Goal: Task Accomplishment & Management: Use online tool/utility

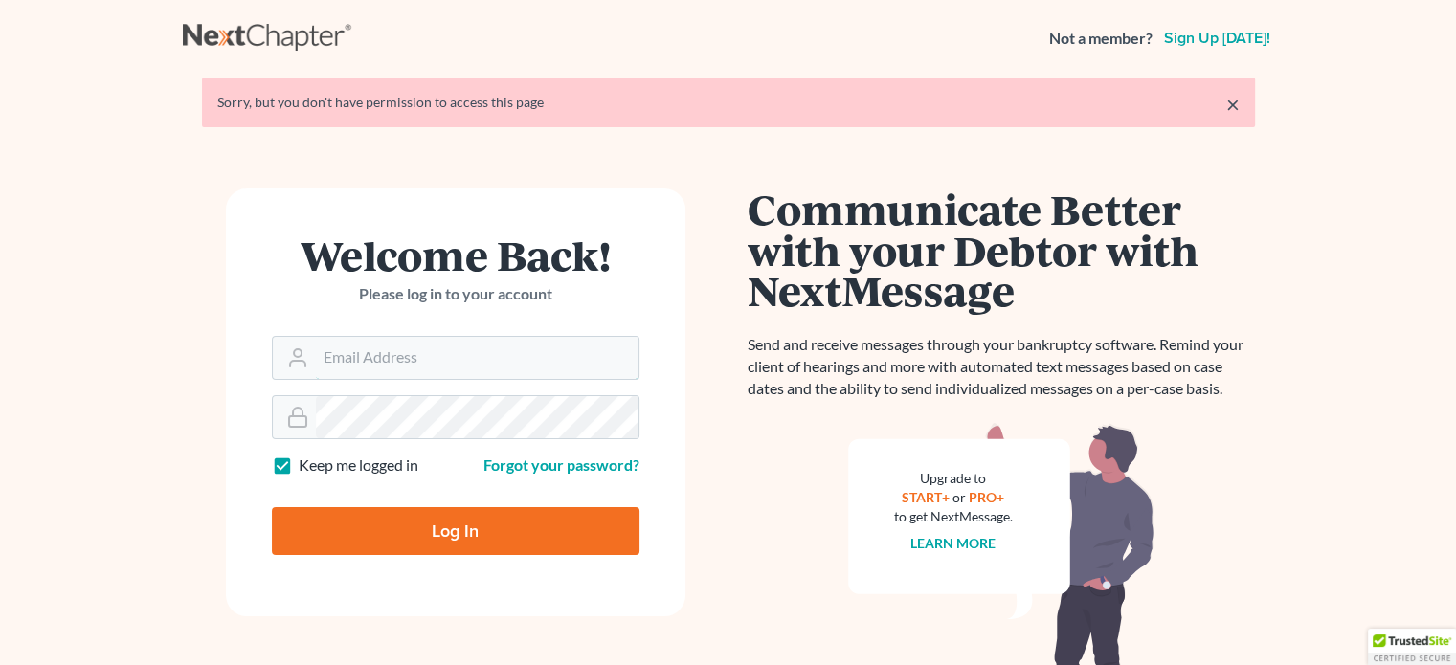
type input "[PERSON_NAME][EMAIL_ADDRESS][DOMAIN_NAME]"
click at [450, 544] on input "Log In" at bounding box center [456, 531] width 368 height 48
type input "Thinking..."
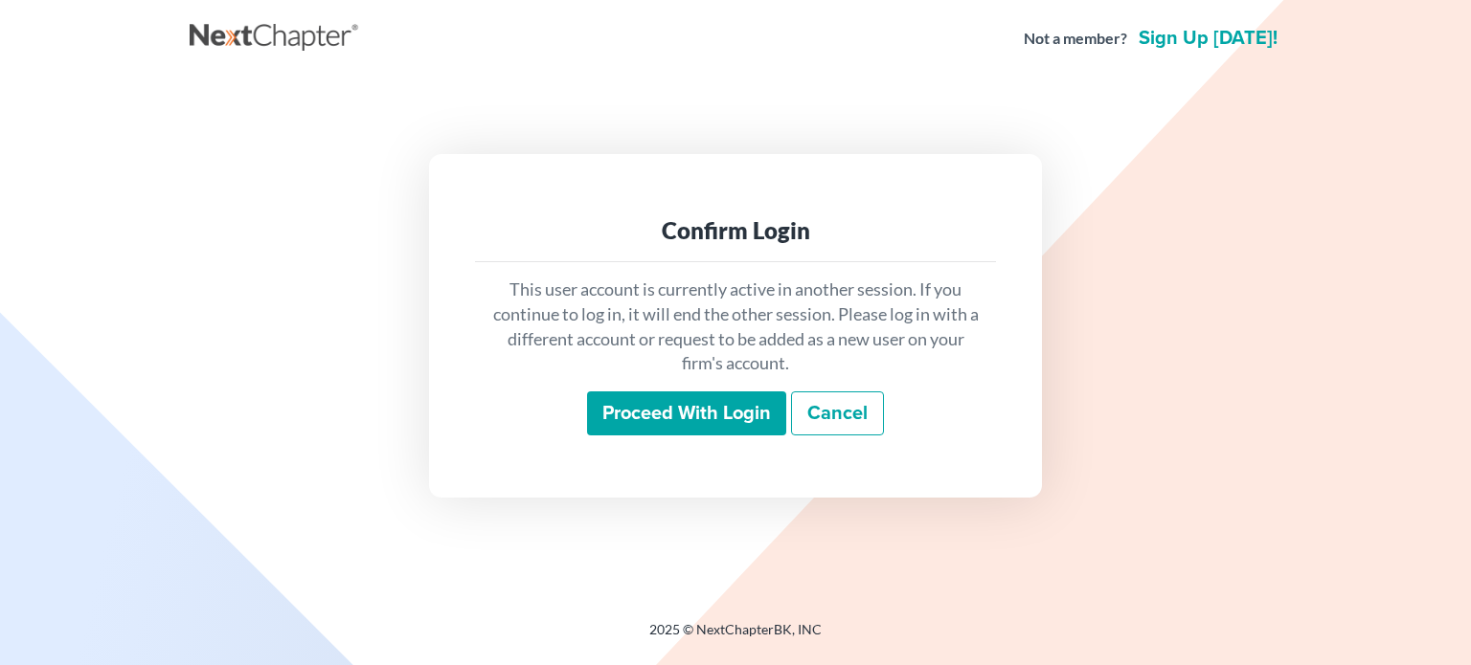
click at [713, 410] on input "Proceed with login" at bounding box center [686, 414] width 199 height 44
